Goal: Task Accomplishment & Management: Use online tool/utility

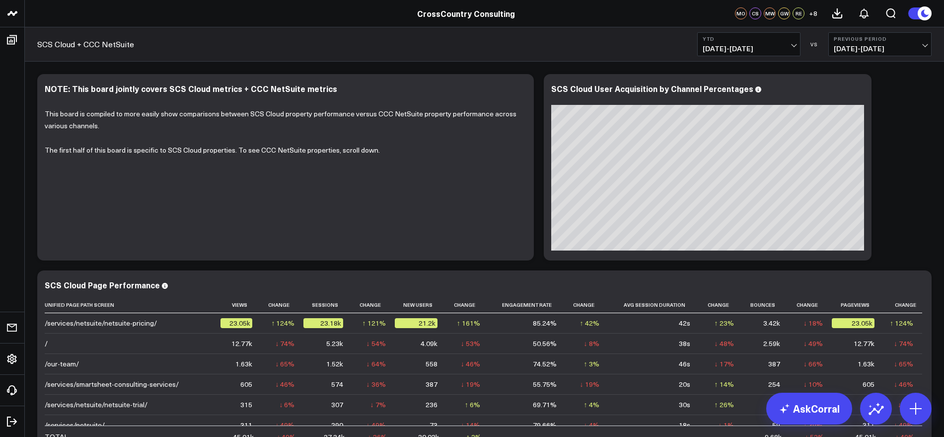
scroll to position [248, 0]
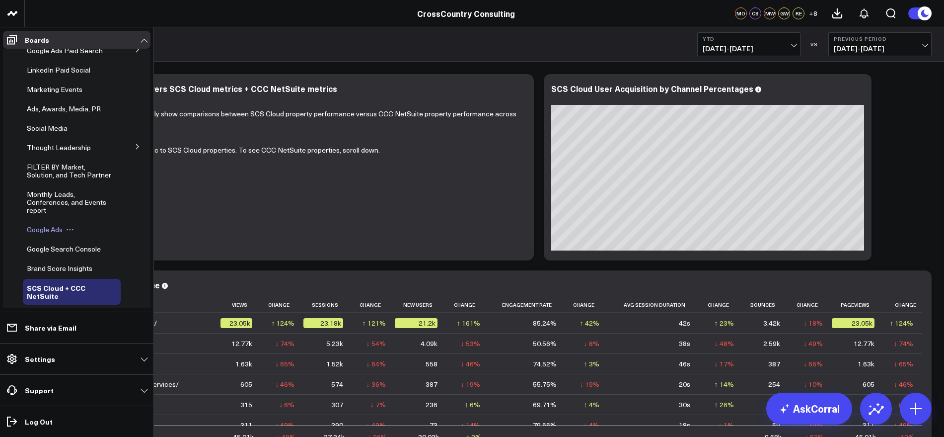
scroll to position [201, 0]
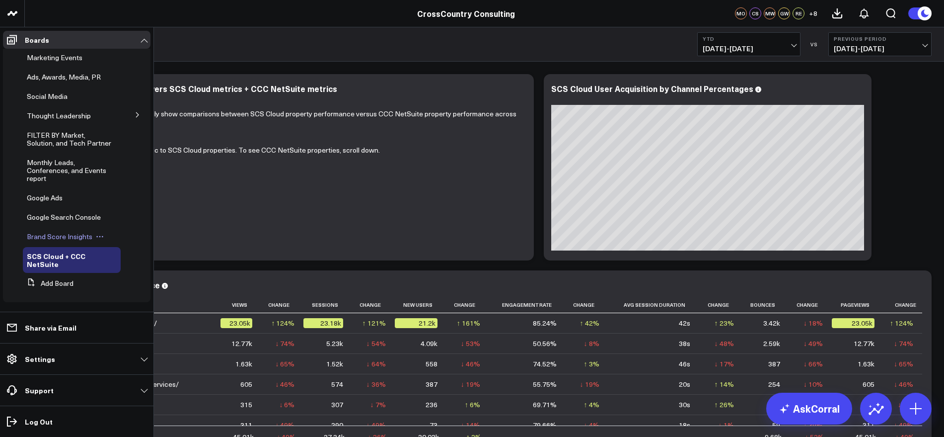
click at [74, 238] on span "Brand Score Insights" at bounding box center [60, 235] width 66 height 9
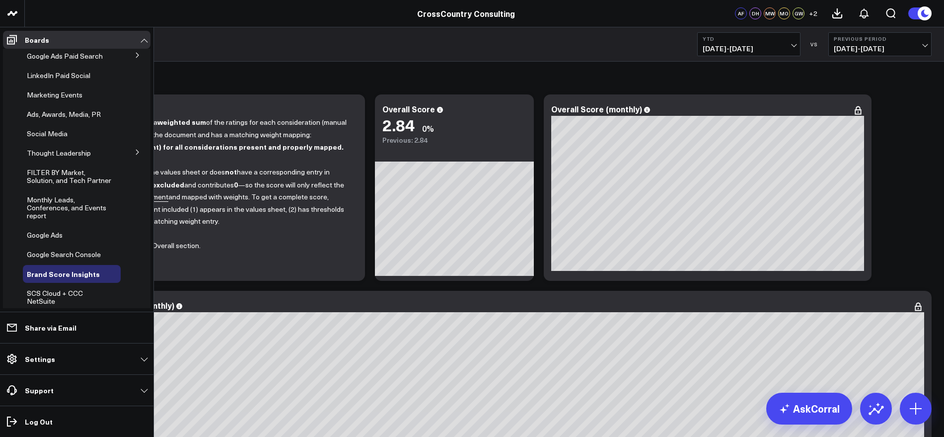
scroll to position [201, 0]
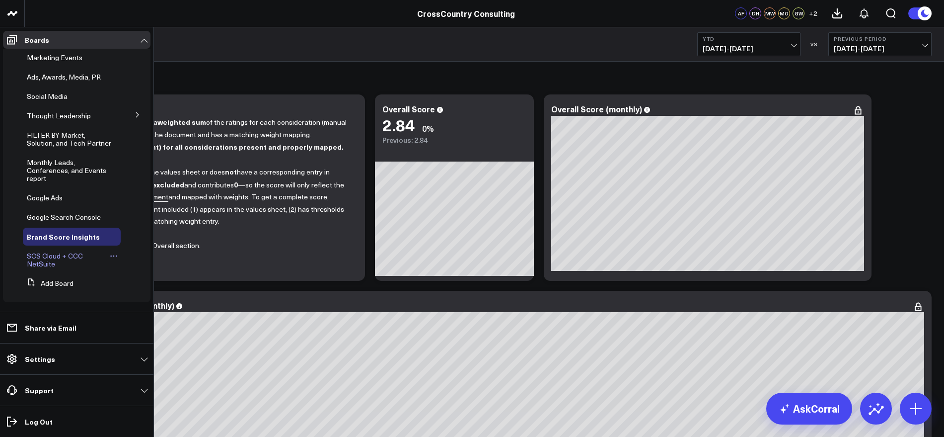
click at [57, 250] on div "SCS Cloud + CCC NetSuite" at bounding box center [72, 260] width 98 height 26
click at [44, 263] on span "SCS Cloud + CCC NetSuite" at bounding box center [55, 259] width 56 height 17
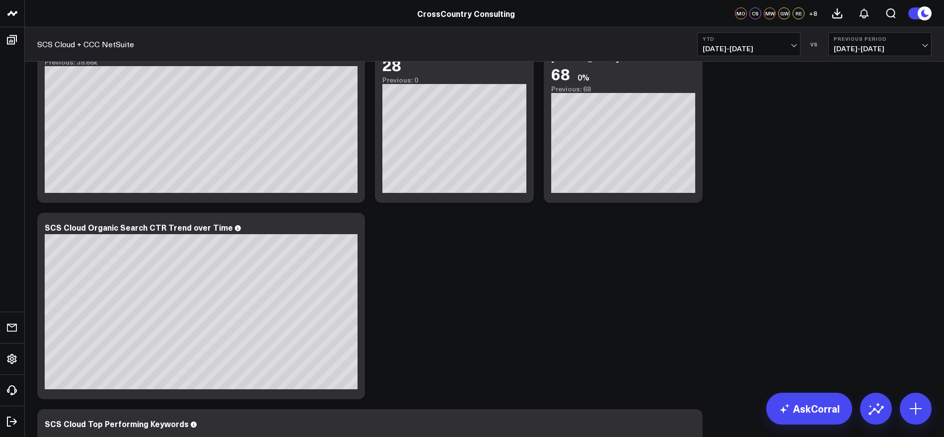
scroll to position [564, 0]
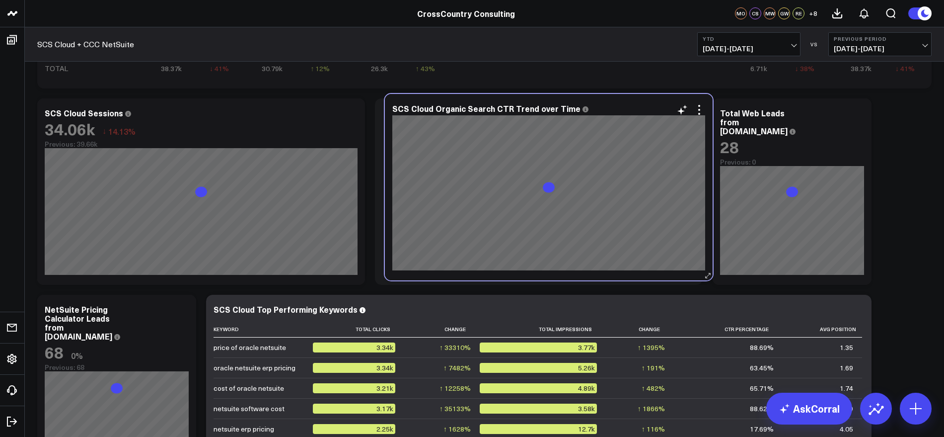
drag, startPoint x: 269, startPoint y: 302, endPoint x: 626, endPoint y: 113, distance: 404.6
click at [616, 102] on div "SCS Cloud Organic Search CTR Trend over Time" at bounding box center [549, 187] width 328 height 186
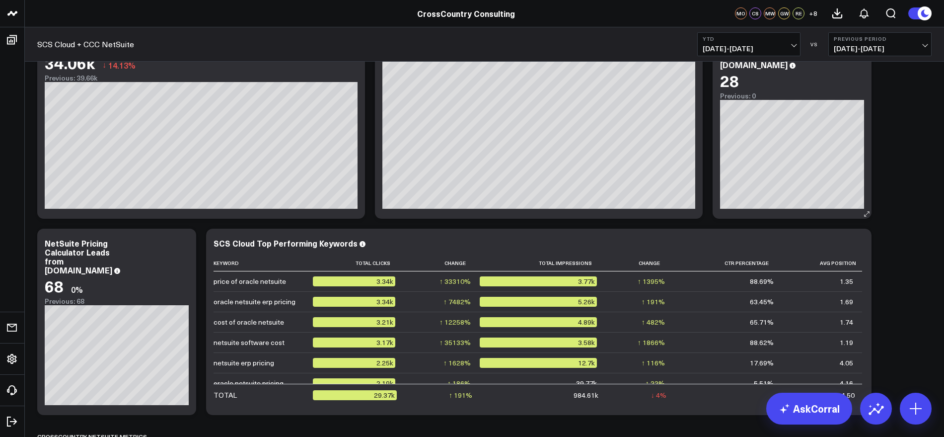
scroll to position [592, 0]
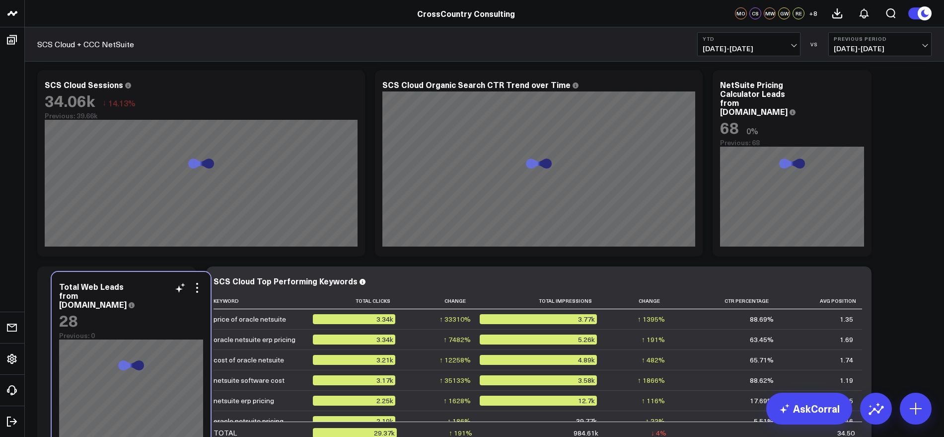
drag, startPoint x: 821, startPoint y: 92, endPoint x: 153, endPoint y: 293, distance: 697.0
click at [153, 293] on div "Total Web Leads from [DOMAIN_NAME]" at bounding box center [131, 295] width 144 height 27
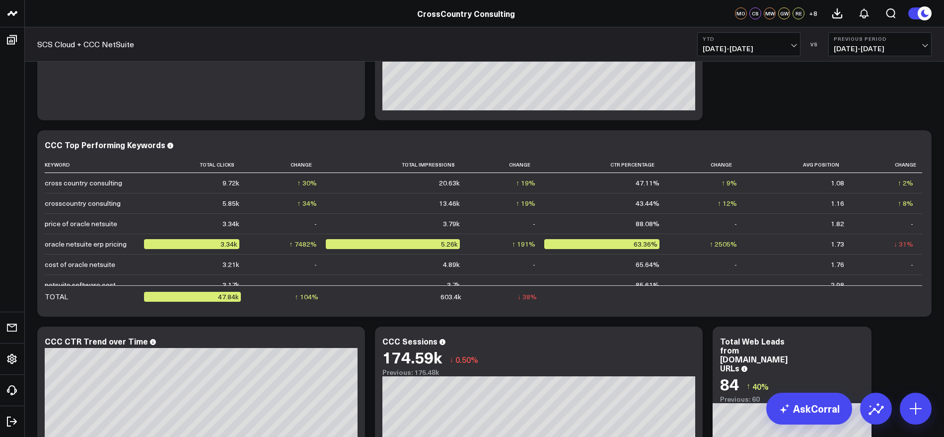
scroll to position [1275, 0]
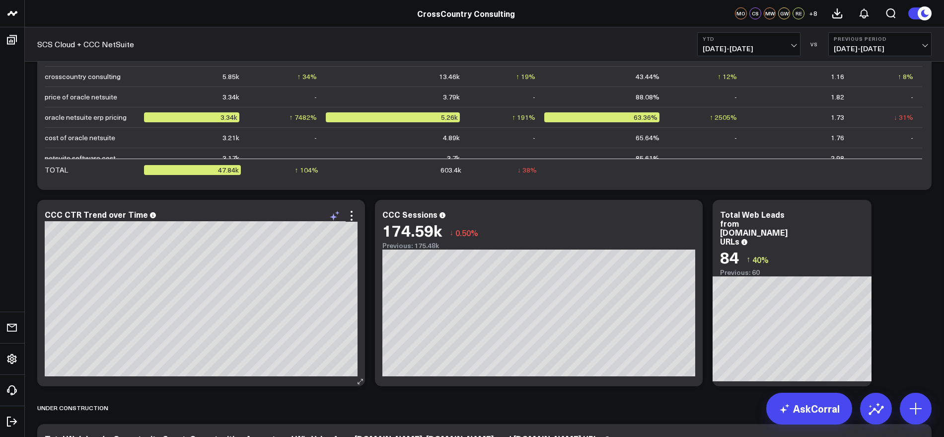
click at [337, 219] on icon at bounding box center [335, 216] width 12 height 12
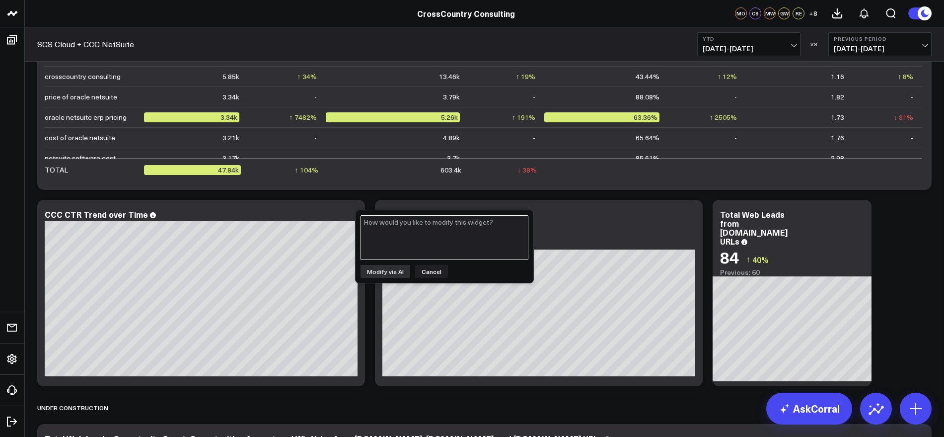
click at [466, 230] on textarea "To enrich screen reader interactions, please activate Accessibility in Grammarl…" at bounding box center [445, 237] width 168 height 45
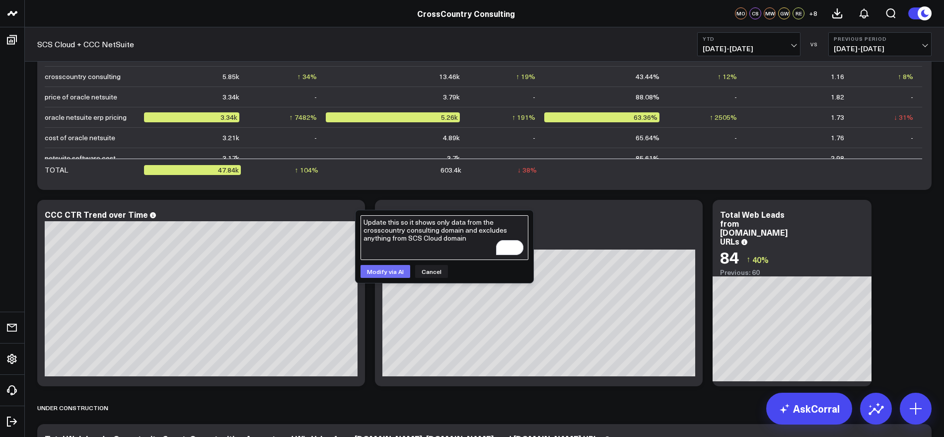
type textarea "Update this so it shows only data from the crosscountry consulting domain and e…"
click at [391, 271] on button "Modify via AI" at bounding box center [386, 271] width 50 height 13
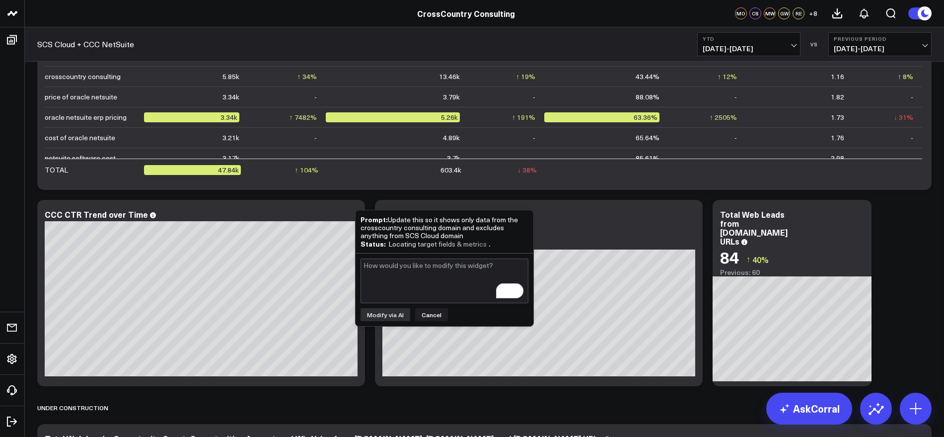
scroll to position [248, 0]
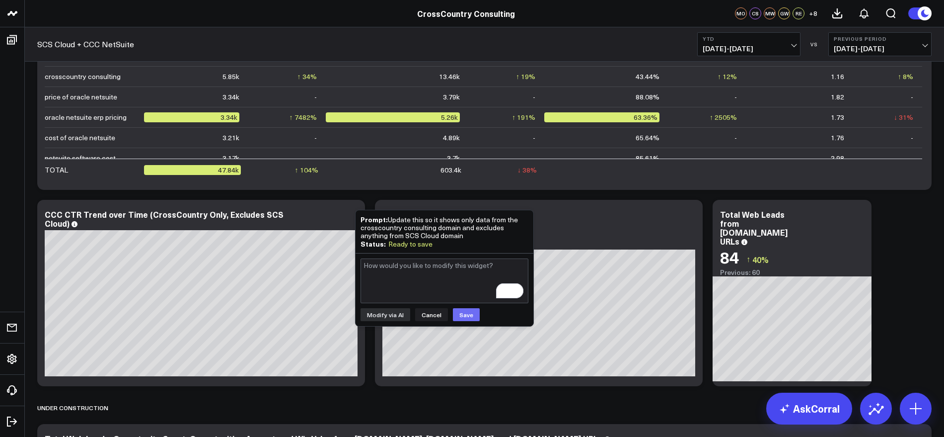
click at [467, 319] on button "Save" at bounding box center [466, 314] width 27 height 13
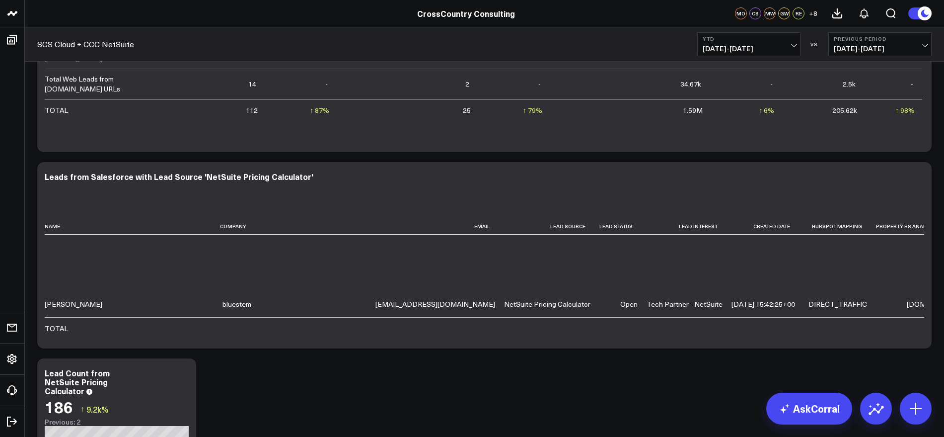
scroll to position [1576, 0]
